Goal: Transaction & Acquisition: Subscribe to service/newsletter

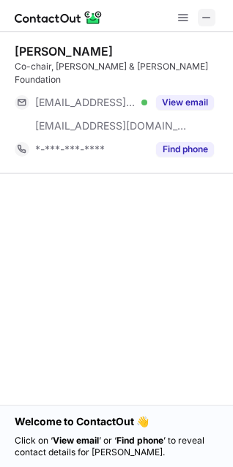
click at [205, 23] on span at bounding box center [206, 18] width 12 height 12
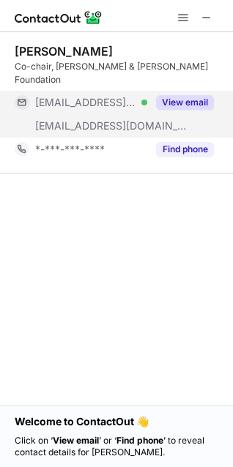
click at [173, 97] on div "View email" at bounding box center [180, 102] width 67 height 23
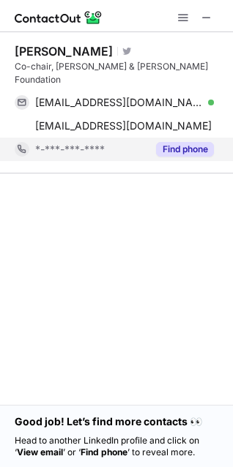
click at [173, 142] on button "Find phone" at bounding box center [185, 149] width 58 height 15
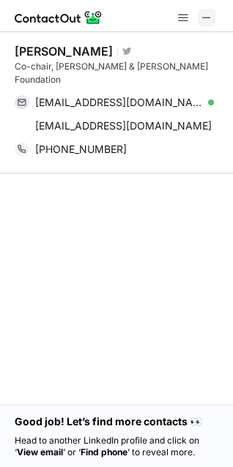
click at [214, 14] on button at bounding box center [206, 18] width 18 height 18
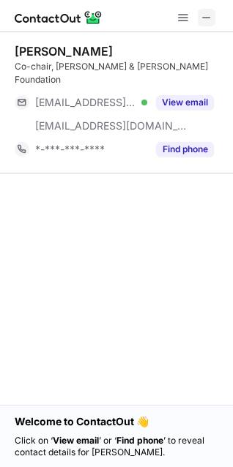
click at [203, 20] on span at bounding box center [206, 18] width 12 height 12
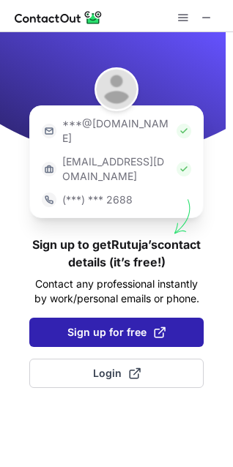
click at [110, 325] on span "Sign up for free" at bounding box center [116, 332] width 98 height 15
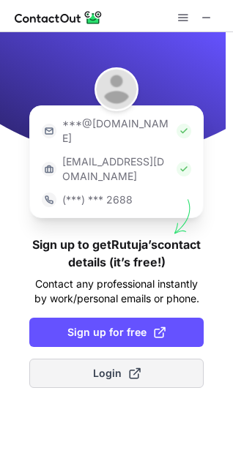
click at [121, 366] on span "Login" at bounding box center [117, 373] width 48 height 15
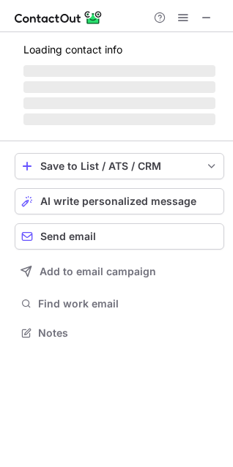
scroll to position [322, 233]
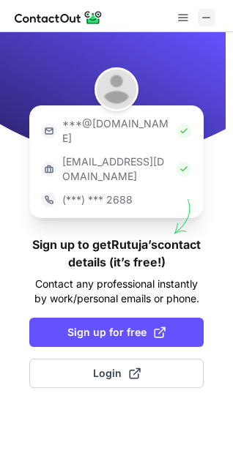
click at [207, 12] on span at bounding box center [206, 18] width 12 height 12
click at [211, 15] on span at bounding box center [206, 18] width 12 height 12
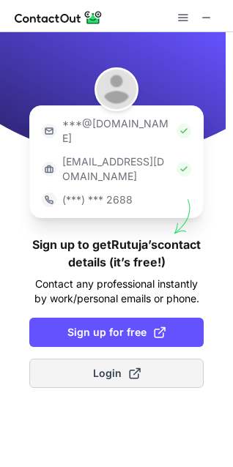
click at [109, 358] on button "Login" at bounding box center [116, 372] width 174 height 29
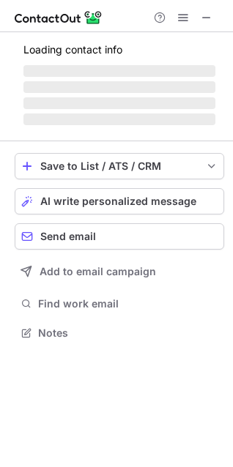
scroll to position [322, 233]
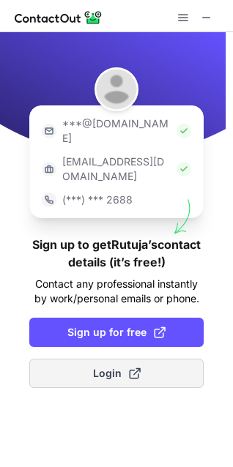
click at [105, 366] on span "Login" at bounding box center [117, 373] width 48 height 15
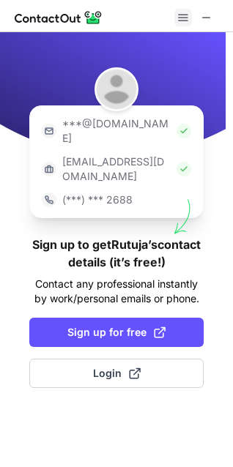
click at [186, 14] on span at bounding box center [183, 18] width 12 height 12
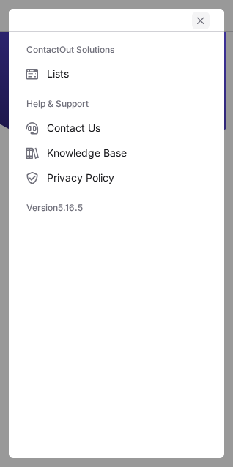
click at [208, 23] on button "left-button" at bounding box center [201, 21] width 18 height 18
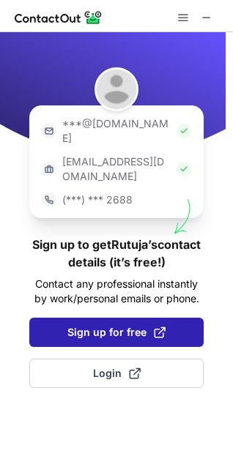
click at [131, 317] on button "Sign up for free" at bounding box center [116, 331] width 174 height 29
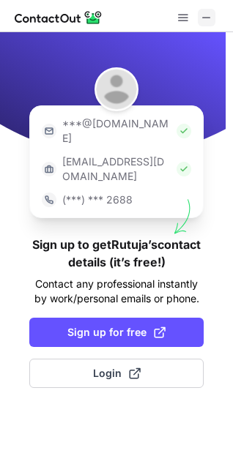
click at [214, 23] on button at bounding box center [206, 18] width 18 height 18
